Goal: Task Accomplishment & Management: Use online tool/utility

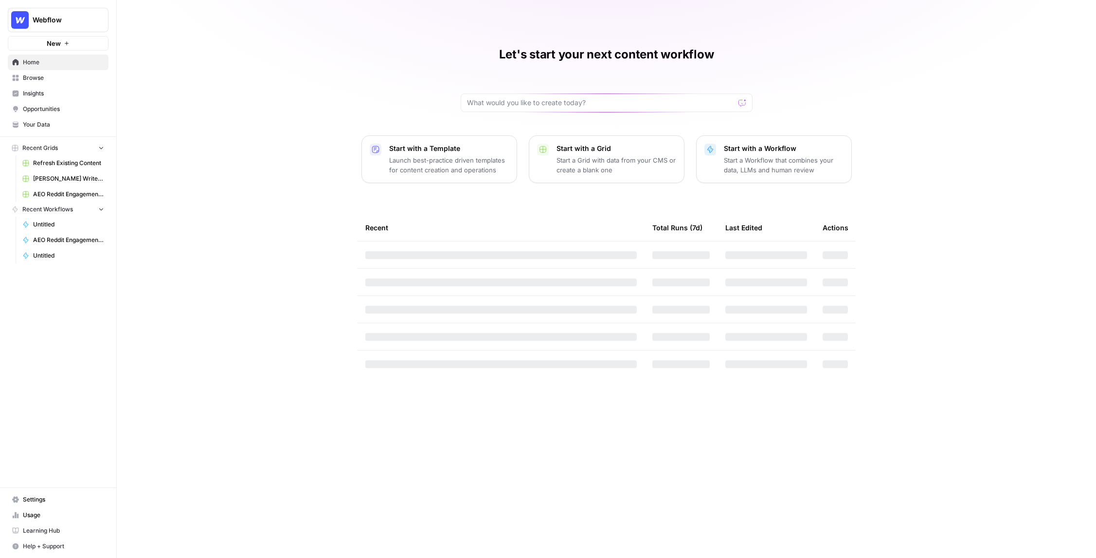
click at [69, 164] on span "Refresh Existing Content" at bounding box center [68, 163] width 71 height 9
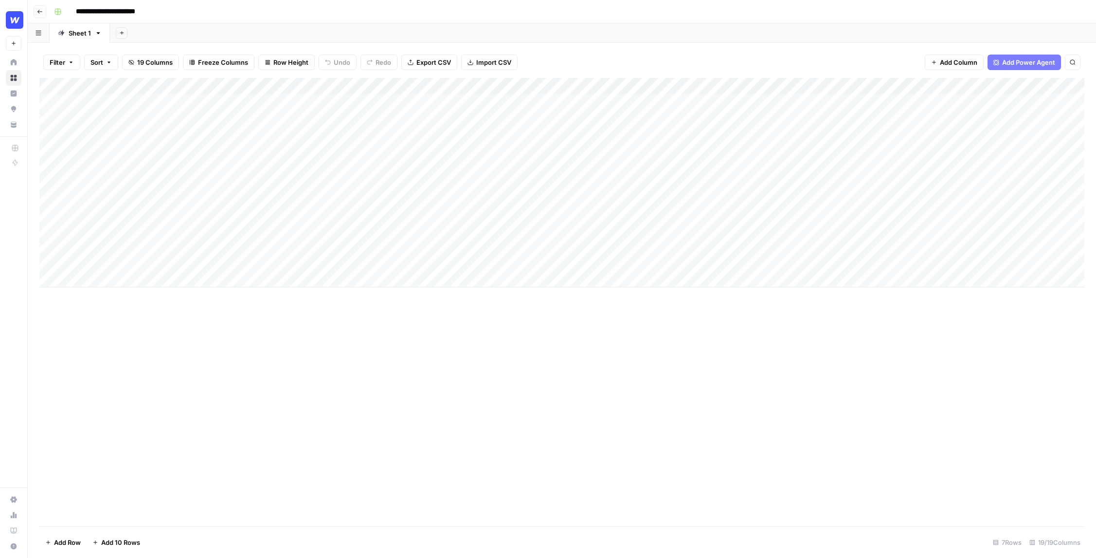
click at [40, 16] on button "Go back" at bounding box center [40, 11] width 13 height 13
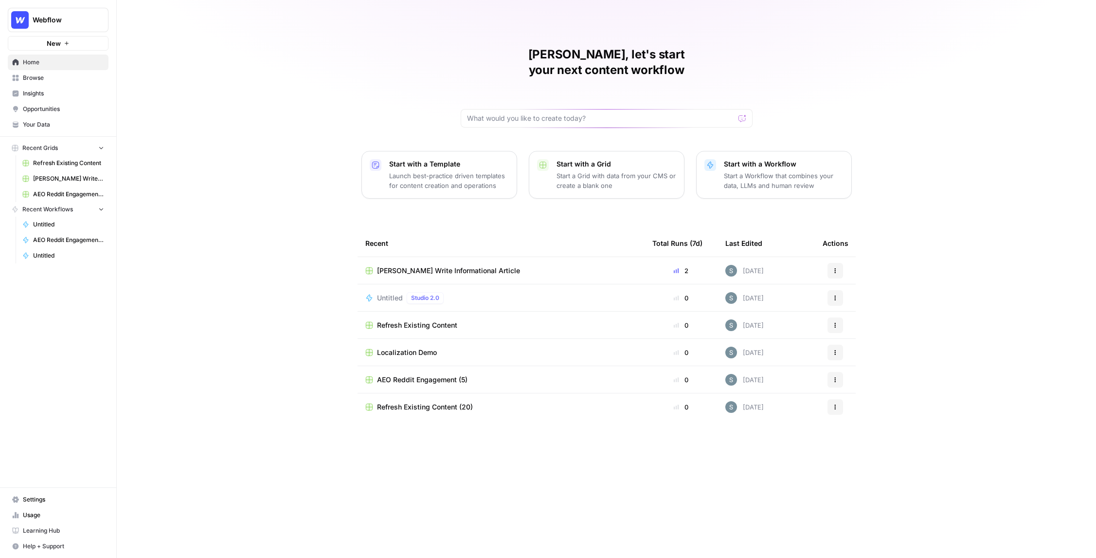
click at [50, 178] on span "[PERSON_NAME] Write Informational Article" at bounding box center [68, 178] width 71 height 9
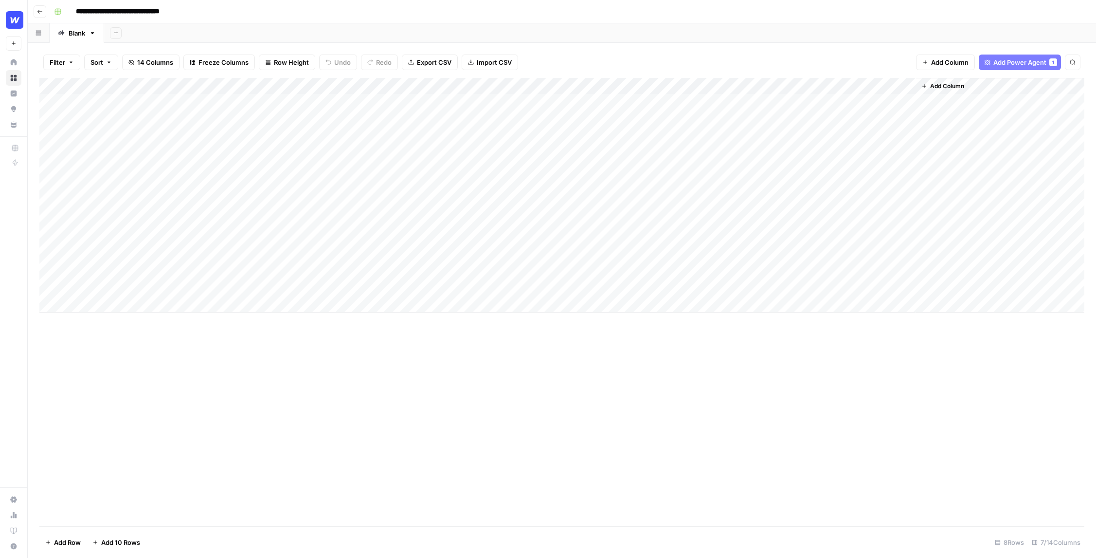
click at [327, 84] on div "Add Column" at bounding box center [561, 195] width 1045 height 235
click at [240, 183] on span "Edit Workflow" at bounding box center [240, 182] width 41 height 10
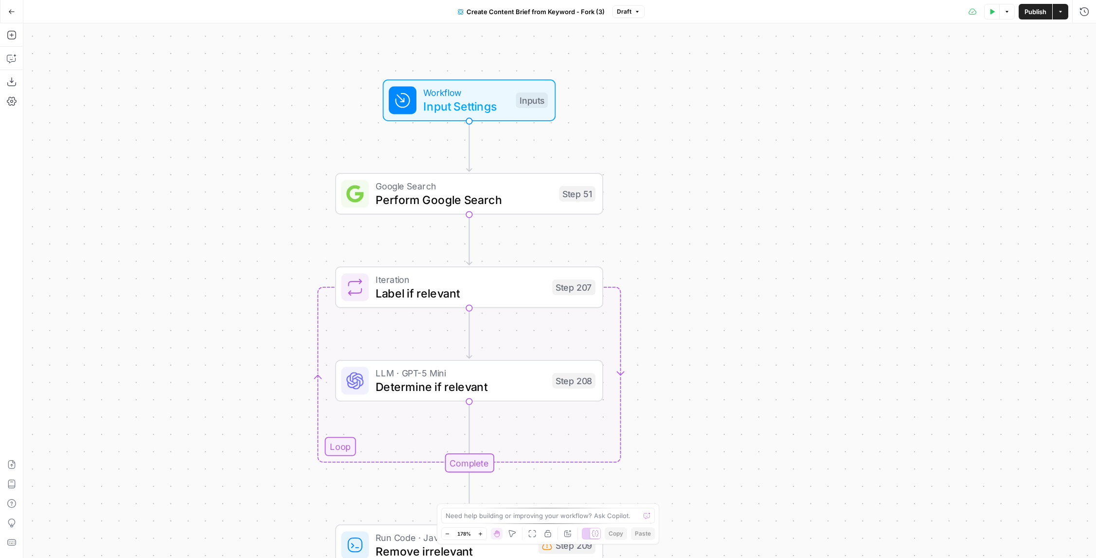
drag, startPoint x: 557, startPoint y: 284, endPoint x: 671, endPoint y: 139, distance: 184.1
click at [671, 139] on div "Workflow Input Settings Inputs Google Search Perform Google Search Step 51 Loop…" at bounding box center [559, 290] width 1073 height 534
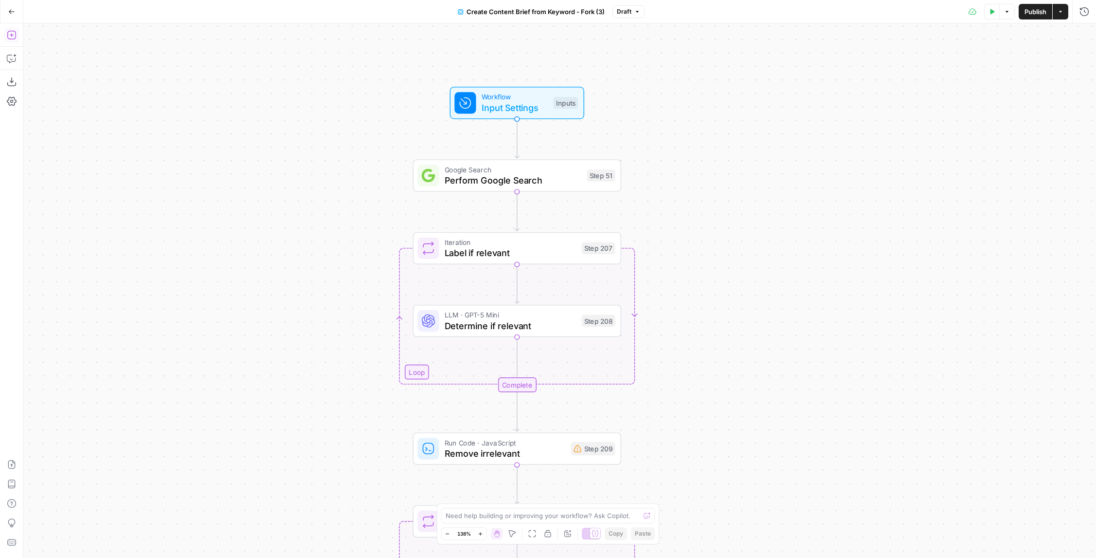
click at [9, 31] on icon "button" at bounding box center [12, 35] width 10 height 10
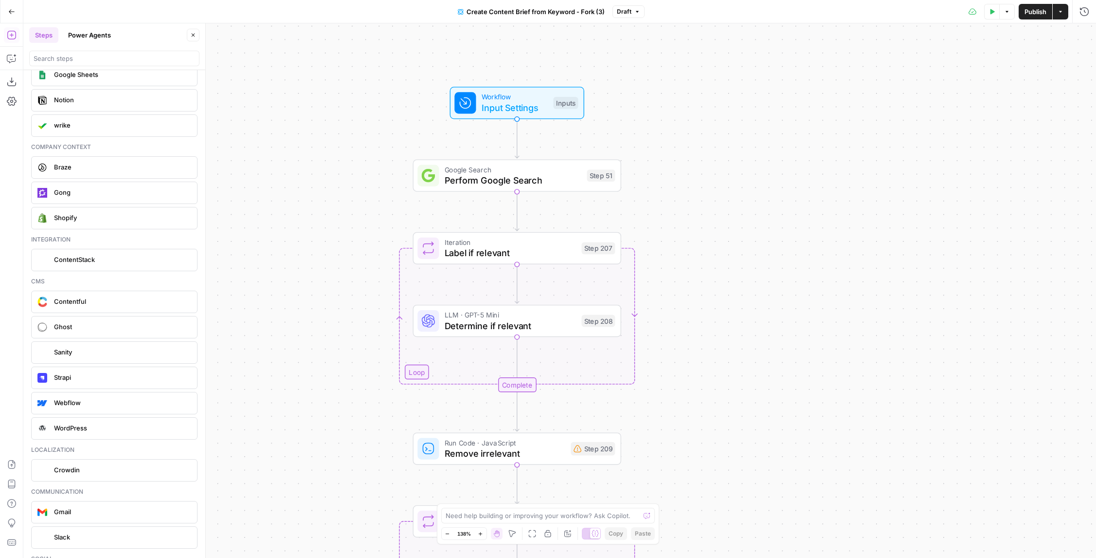
scroll to position [1979, 0]
click at [92, 38] on button "Power Agents" at bounding box center [89, 35] width 54 height 16
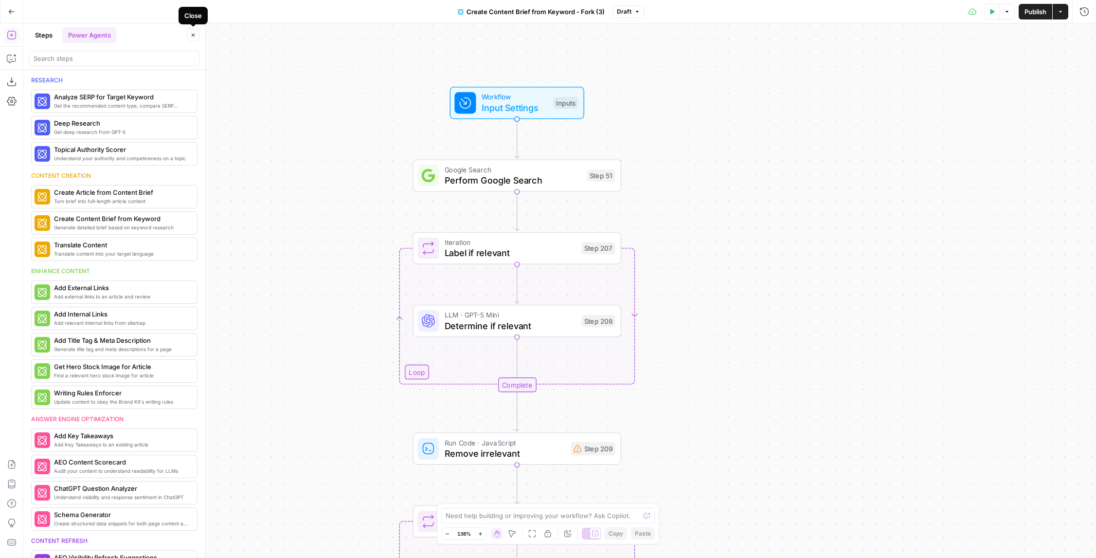
click at [195, 36] on icon "button" at bounding box center [193, 35] width 6 height 6
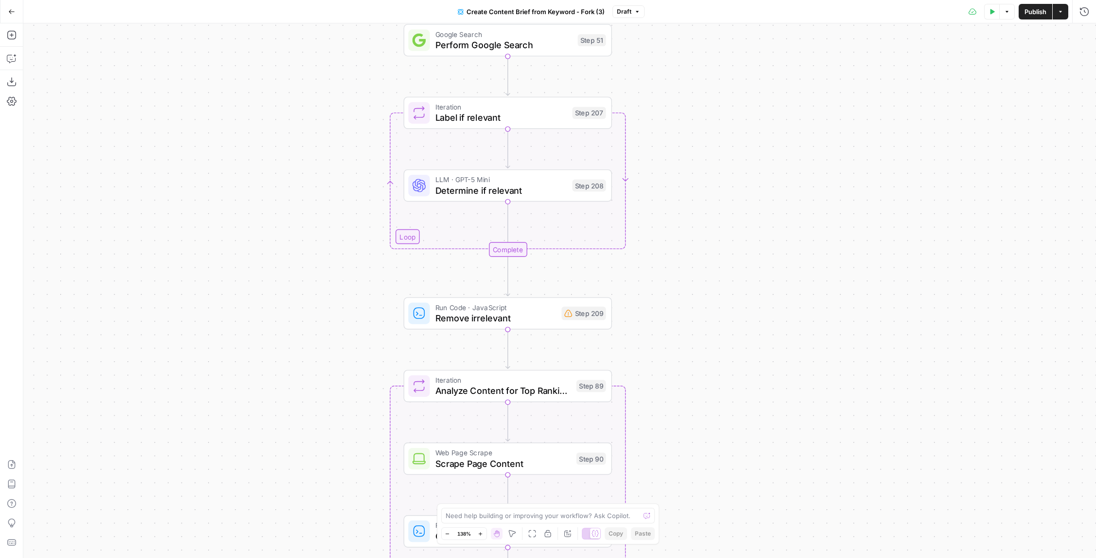
drag, startPoint x: 686, startPoint y: 358, endPoint x: 677, endPoint y: 223, distance: 135.6
click at [677, 223] on div "Workflow Input Settings Inputs Google Search Perform Google Search Step 51 Loop…" at bounding box center [559, 290] width 1073 height 534
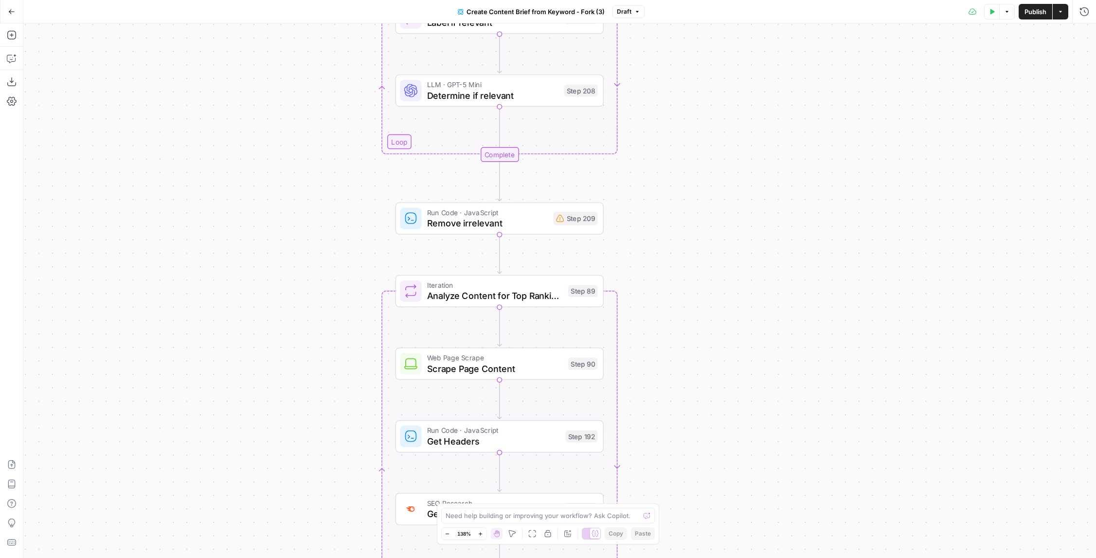
drag, startPoint x: 669, startPoint y: 314, endPoint x: 660, endPoint y: 219, distance: 95.2
click at [660, 219] on div "Workflow Input Settings Inputs Google Search Perform Google Search Step 51 Loop…" at bounding box center [559, 290] width 1073 height 534
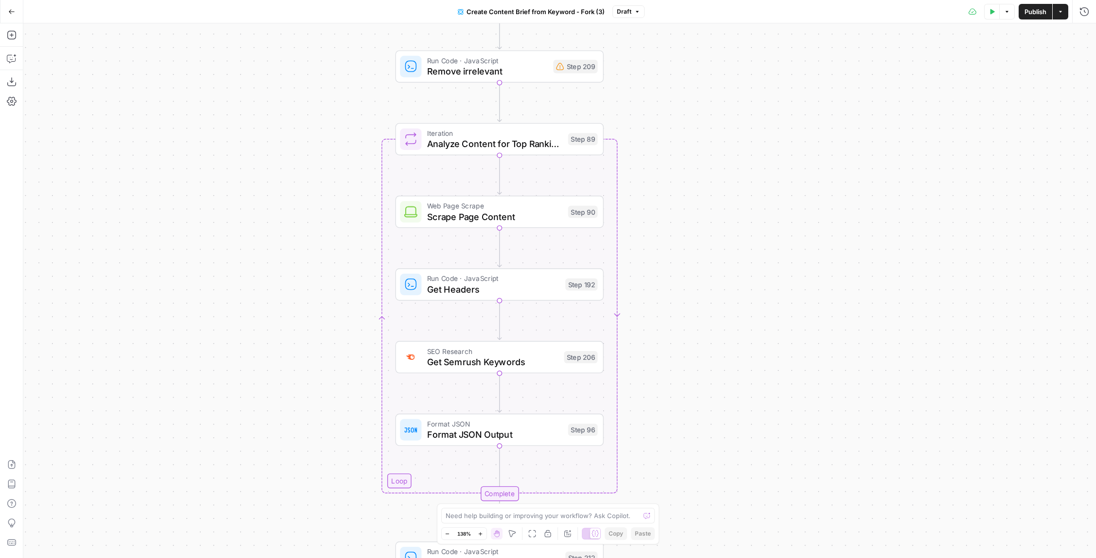
drag, startPoint x: 675, startPoint y: 388, endPoint x: 674, endPoint y: 235, distance: 152.8
click at [674, 235] on div "Workflow Input Settings Inputs Google Search Perform Google Search Step 51 Loop…" at bounding box center [559, 290] width 1073 height 534
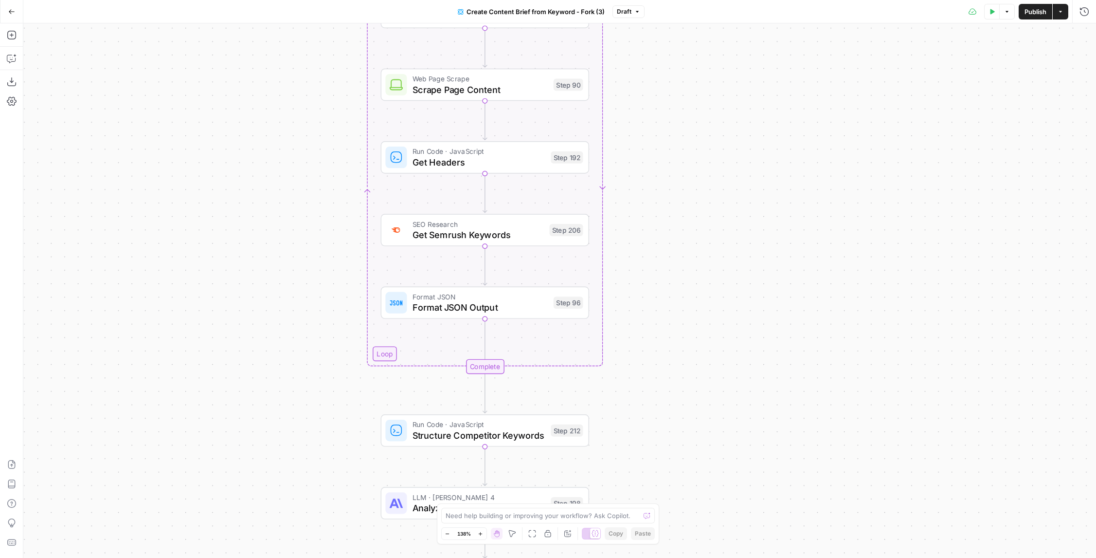
drag, startPoint x: 690, startPoint y: 359, endPoint x: 676, endPoint y: 222, distance: 137.8
click at [676, 222] on div "Workflow Input Settings Inputs Google Search Perform Google Search Step 51 Loop…" at bounding box center [559, 290] width 1073 height 534
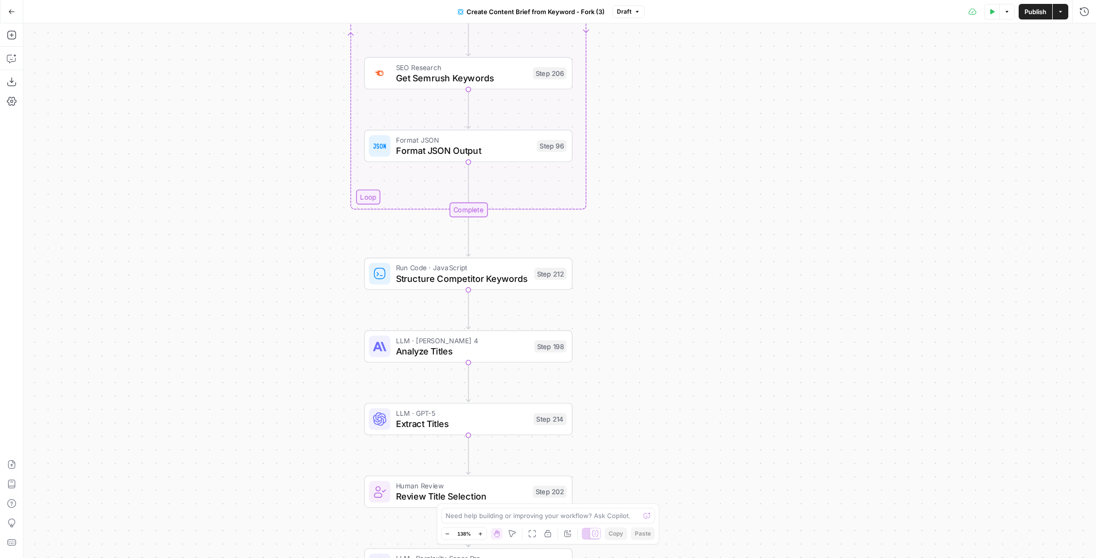
drag, startPoint x: 670, startPoint y: 386, endPoint x: 652, endPoint y: 239, distance: 148.5
click at [652, 239] on div "Workflow Input Settings Inputs Google Search Perform Google Search Step 51 Loop…" at bounding box center [559, 290] width 1073 height 534
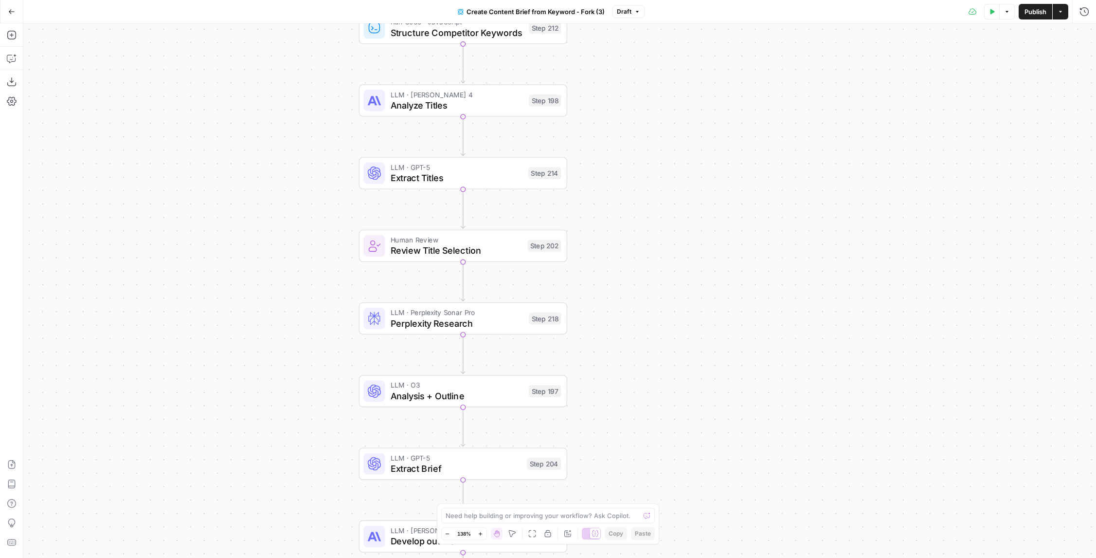
drag, startPoint x: 651, startPoint y: 432, endPoint x: 644, endPoint y: 190, distance: 241.9
click at [644, 189] on div "Workflow Input Settings Inputs Google Search Perform Google Search Step 51 Loop…" at bounding box center [559, 290] width 1073 height 534
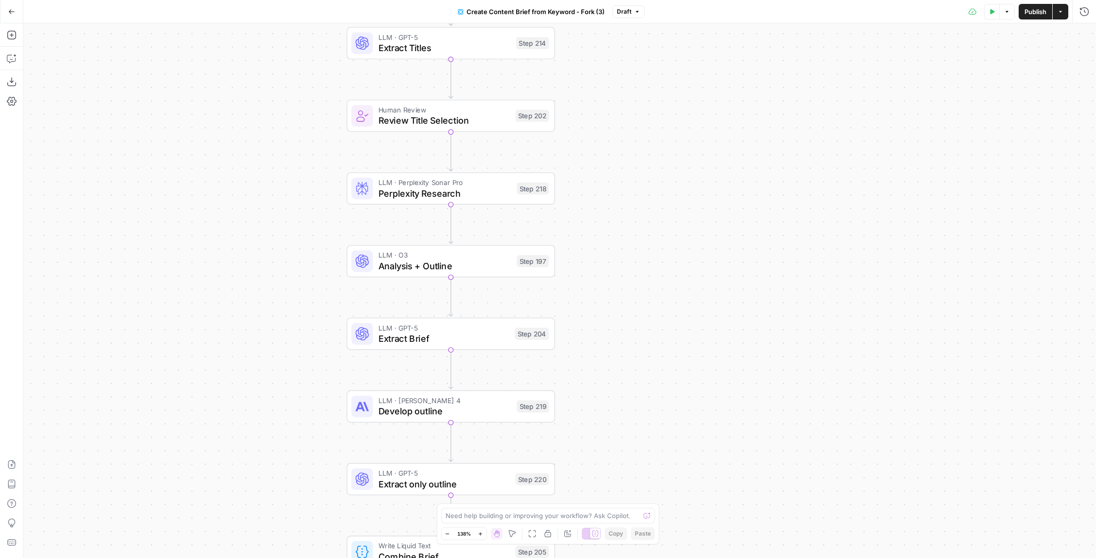
drag, startPoint x: 638, startPoint y: 370, endPoint x: 628, endPoint y: 239, distance: 130.8
click at [628, 239] on div "Workflow Input Settings Inputs Google Search Perform Google Search Step 51 Loop…" at bounding box center [559, 290] width 1073 height 534
click at [434, 261] on span "Analysis + Outline" at bounding box center [445, 266] width 133 height 14
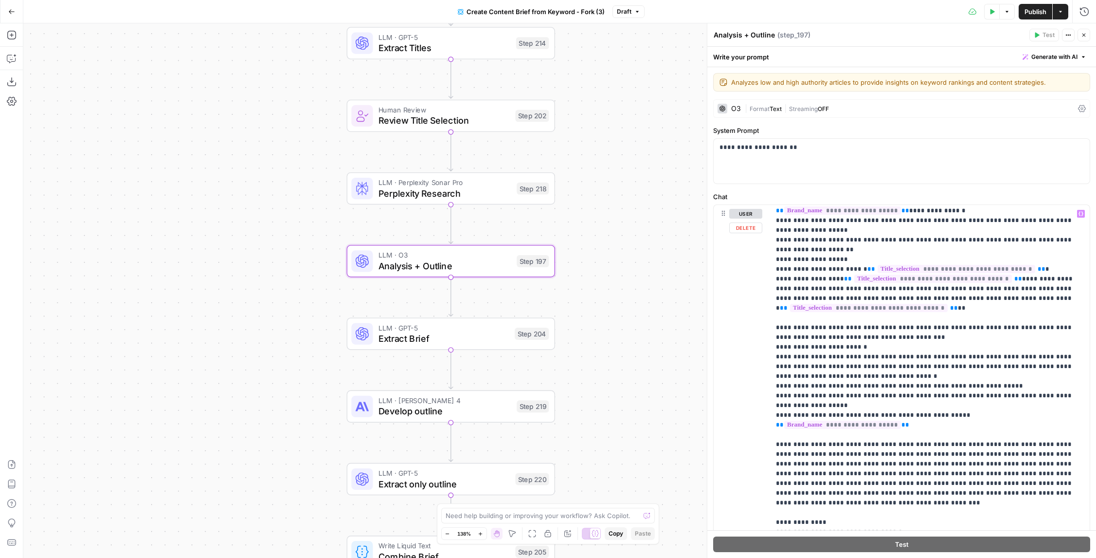
scroll to position [852, 0]
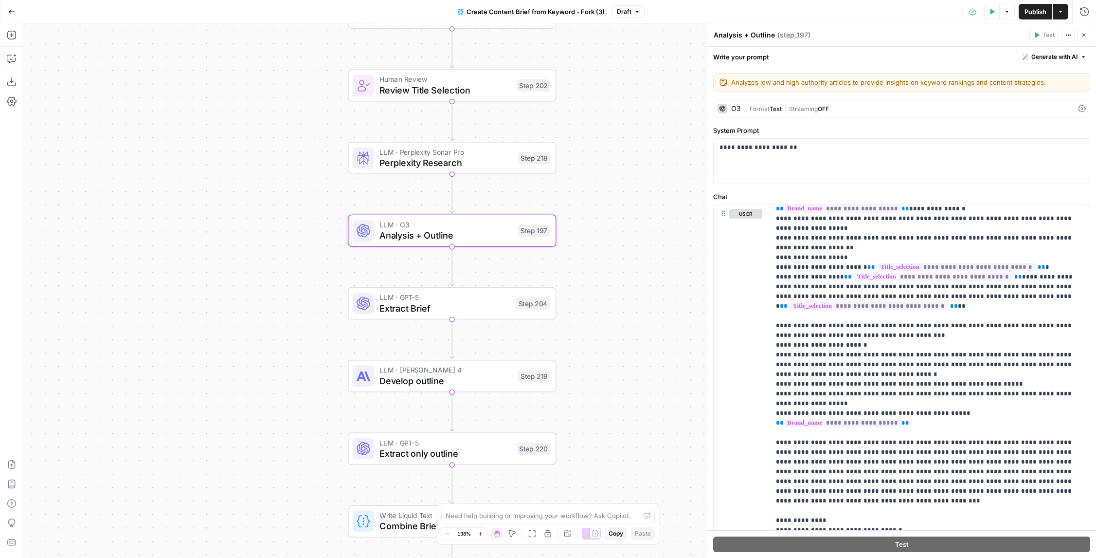
click at [1061, 12] on icon "button" at bounding box center [1061, 12] width 6 height 6
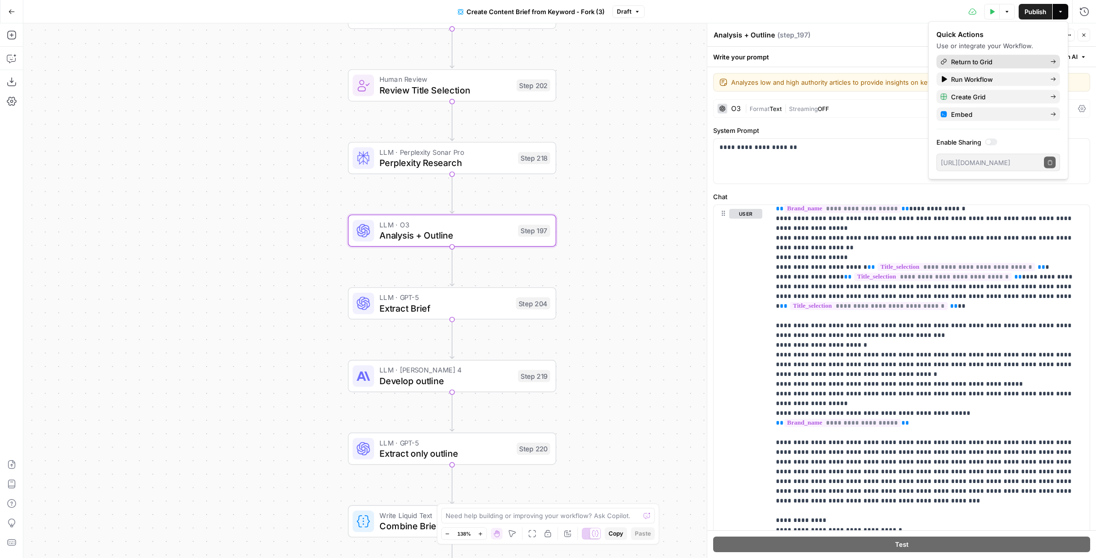
click at [994, 64] on div "Return to Grid" at bounding box center [999, 62] width 116 height 10
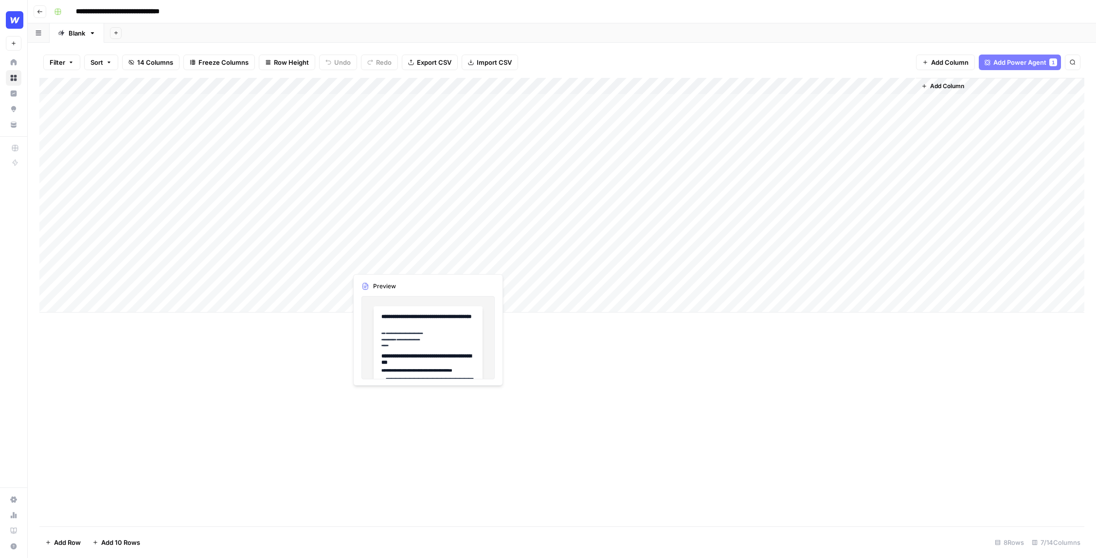
click at [403, 258] on div "Add Column" at bounding box center [561, 195] width 1045 height 235
